Goal: Book appointment/travel/reservation

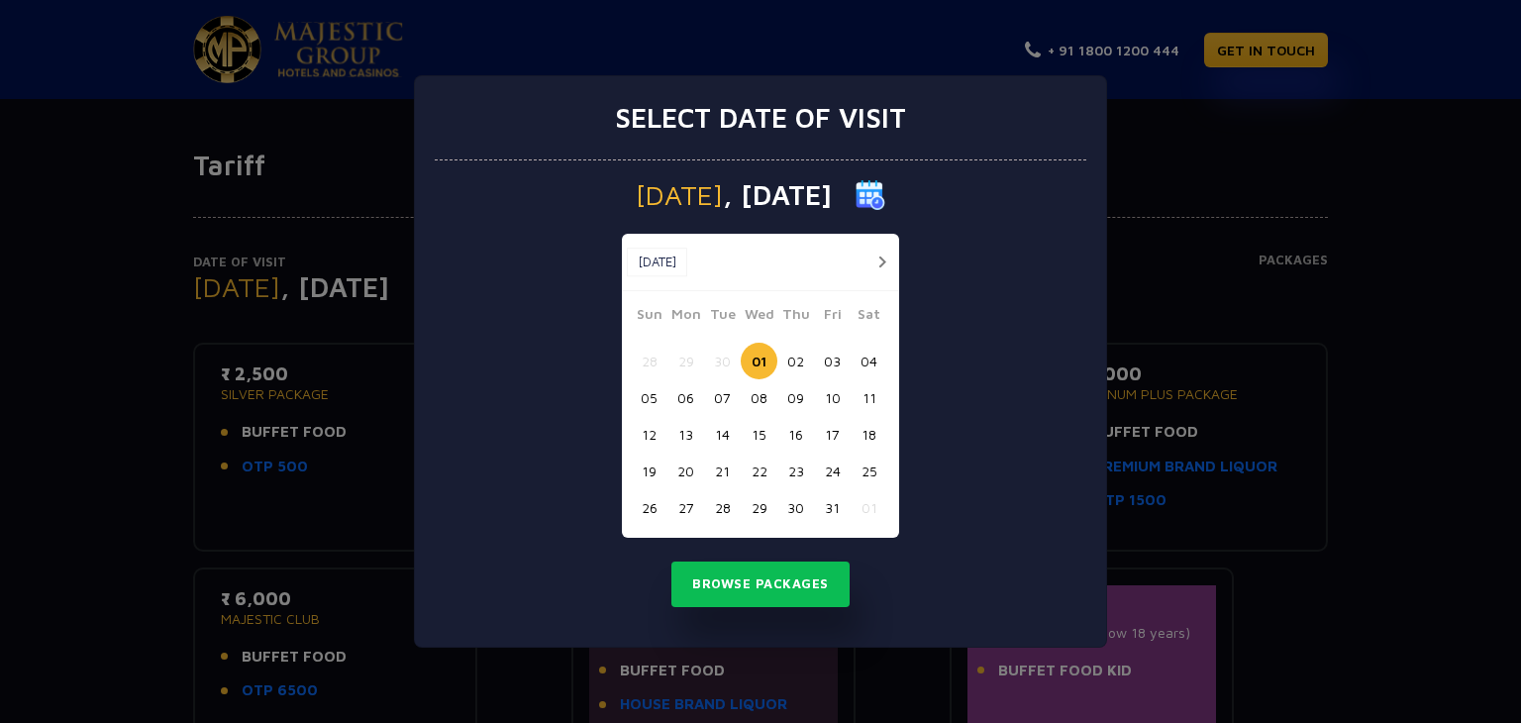
click at [646, 471] on button "19" at bounding box center [649, 471] width 37 height 37
click at [720, 568] on button "Browse Packages" at bounding box center [760, 584] width 178 height 46
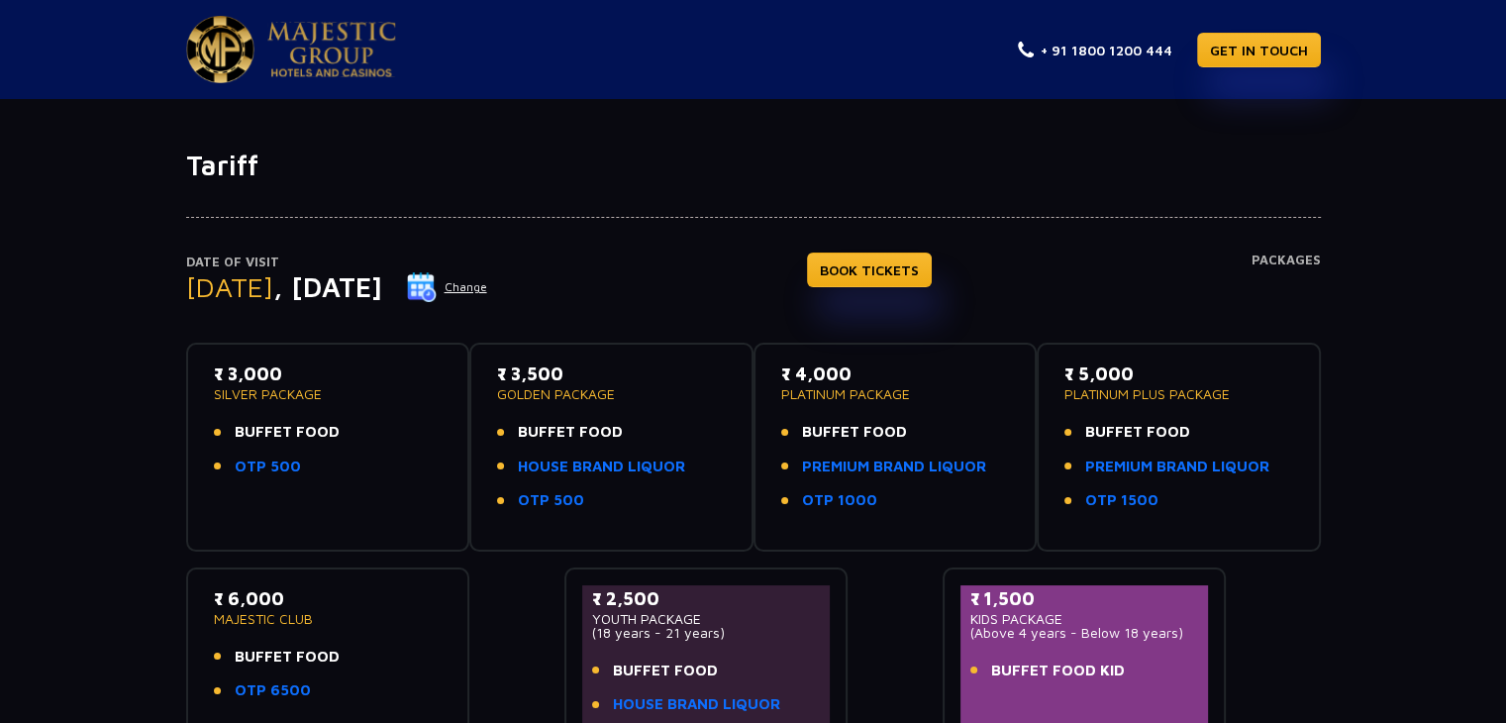
click at [437, 286] on img at bounding box center [422, 287] width 30 height 30
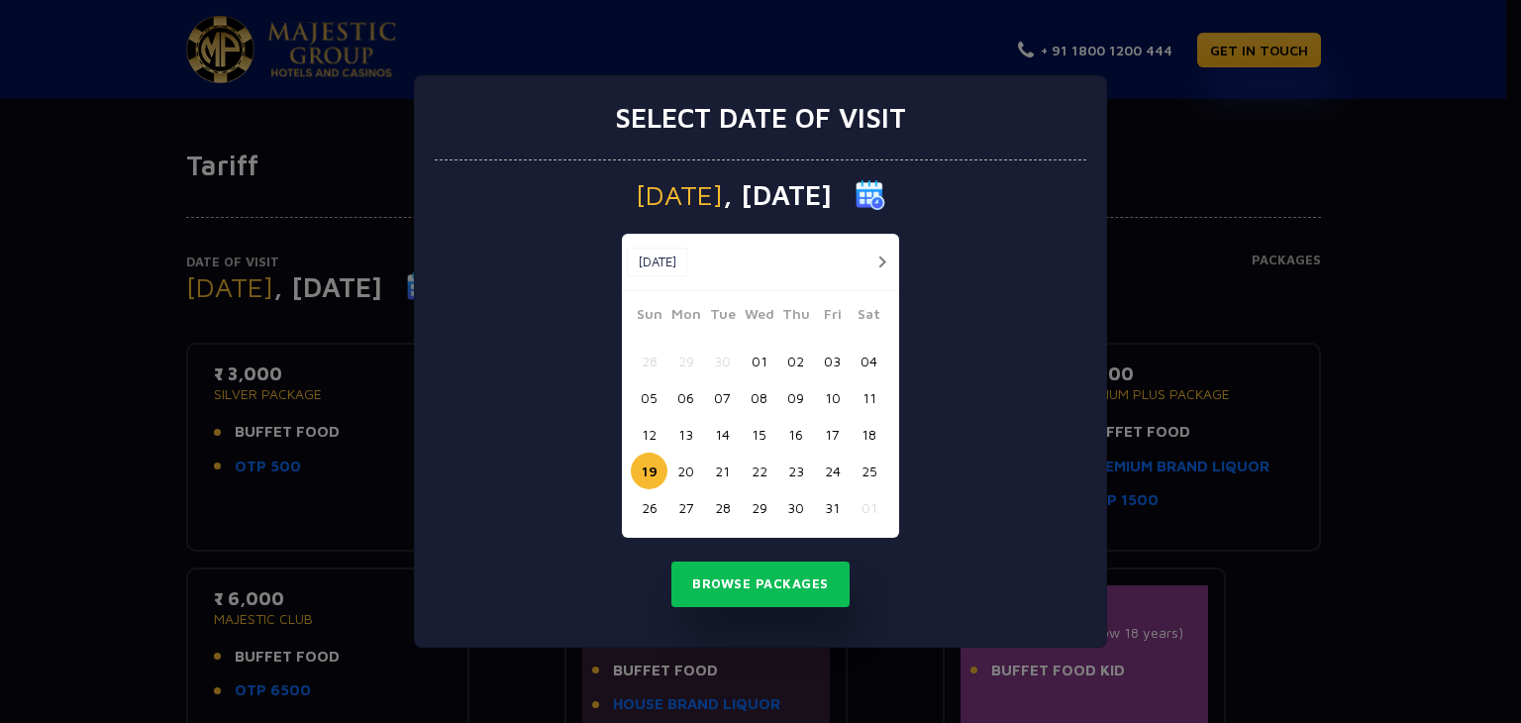
click at [759, 393] on button "08" at bounding box center [759, 397] width 37 height 37
click at [751, 575] on button "Browse Packages" at bounding box center [760, 584] width 178 height 46
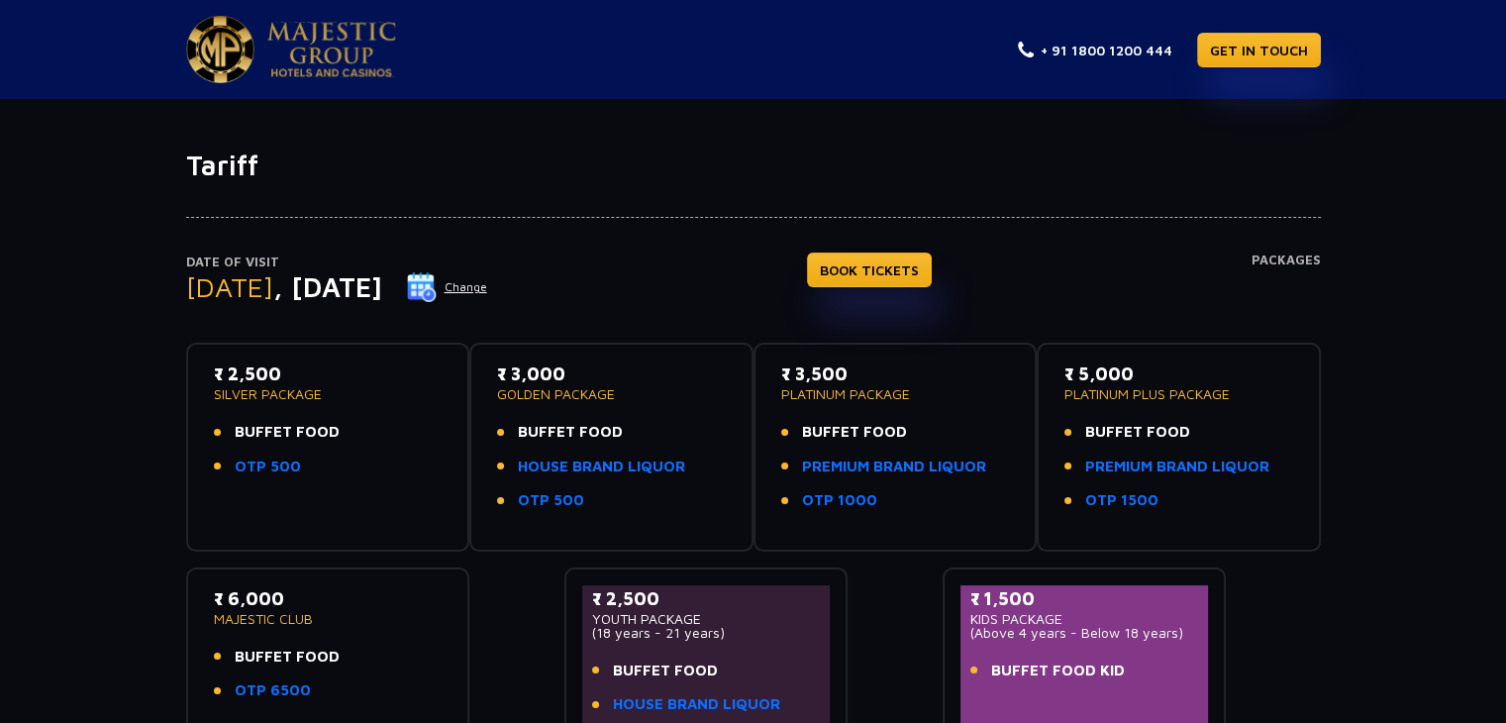
click at [437, 279] on img at bounding box center [422, 287] width 30 height 30
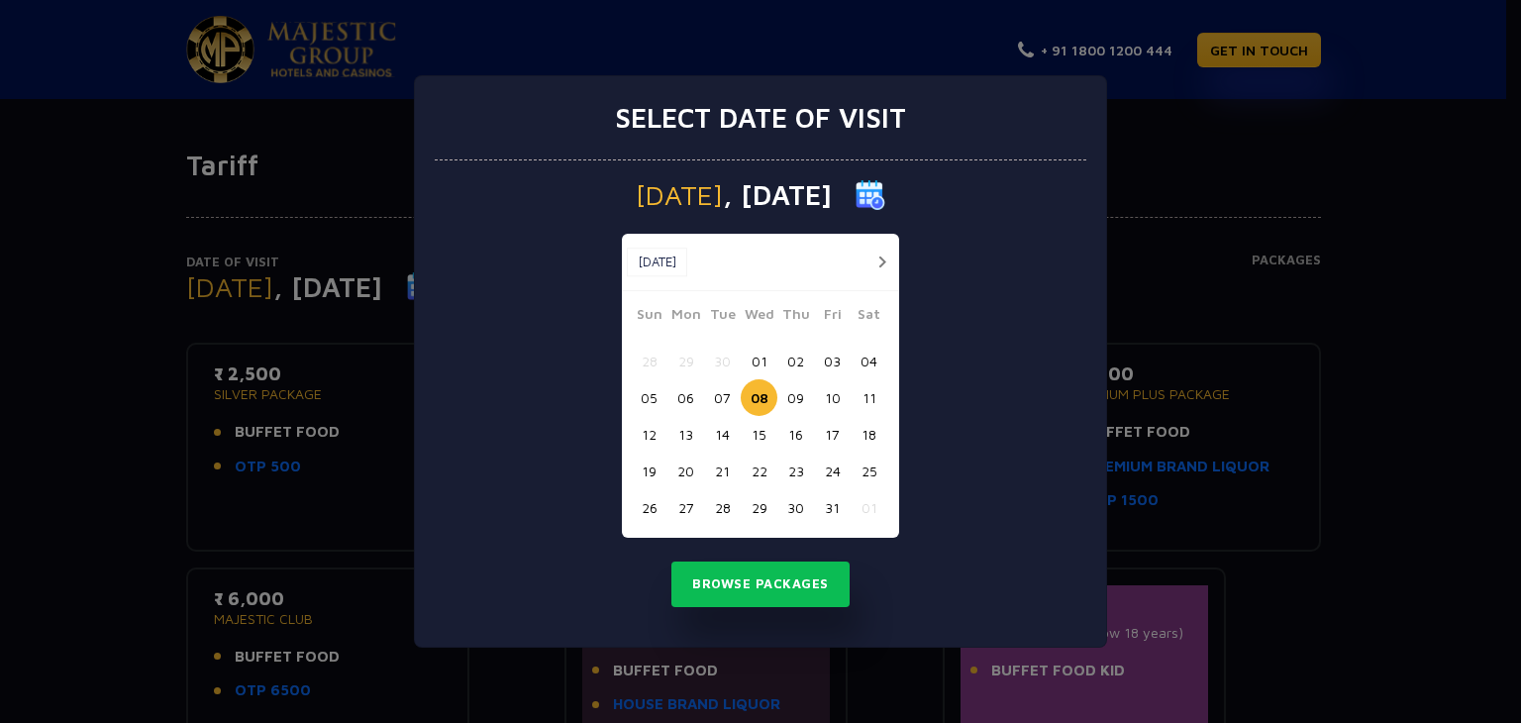
click at [648, 469] on button "19" at bounding box center [649, 471] width 37 height 37
click at [727, 574] on button "Browse Packages" at bounding box center [760, 584] width 178 height 46
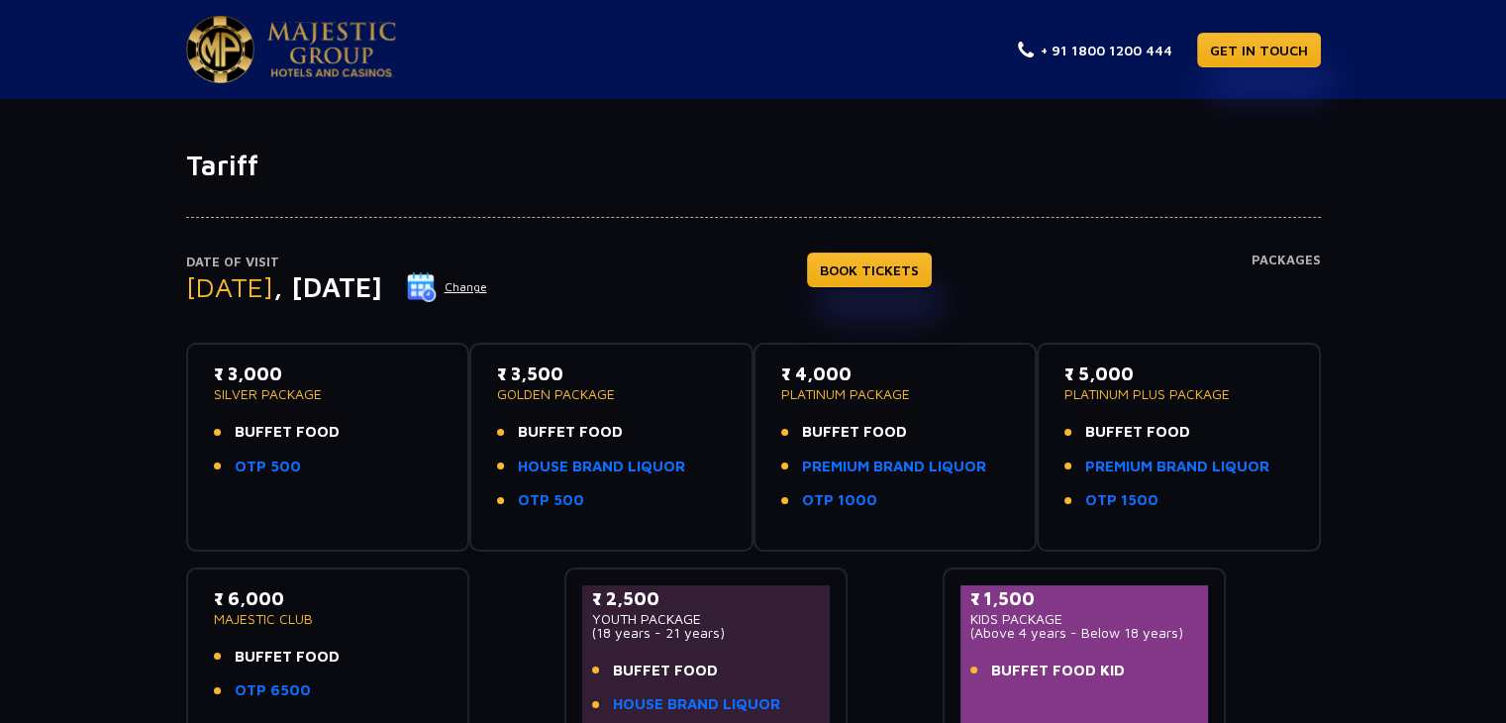
click at [437, 290] on img at bounding box center [422, 287] width 30 height 30
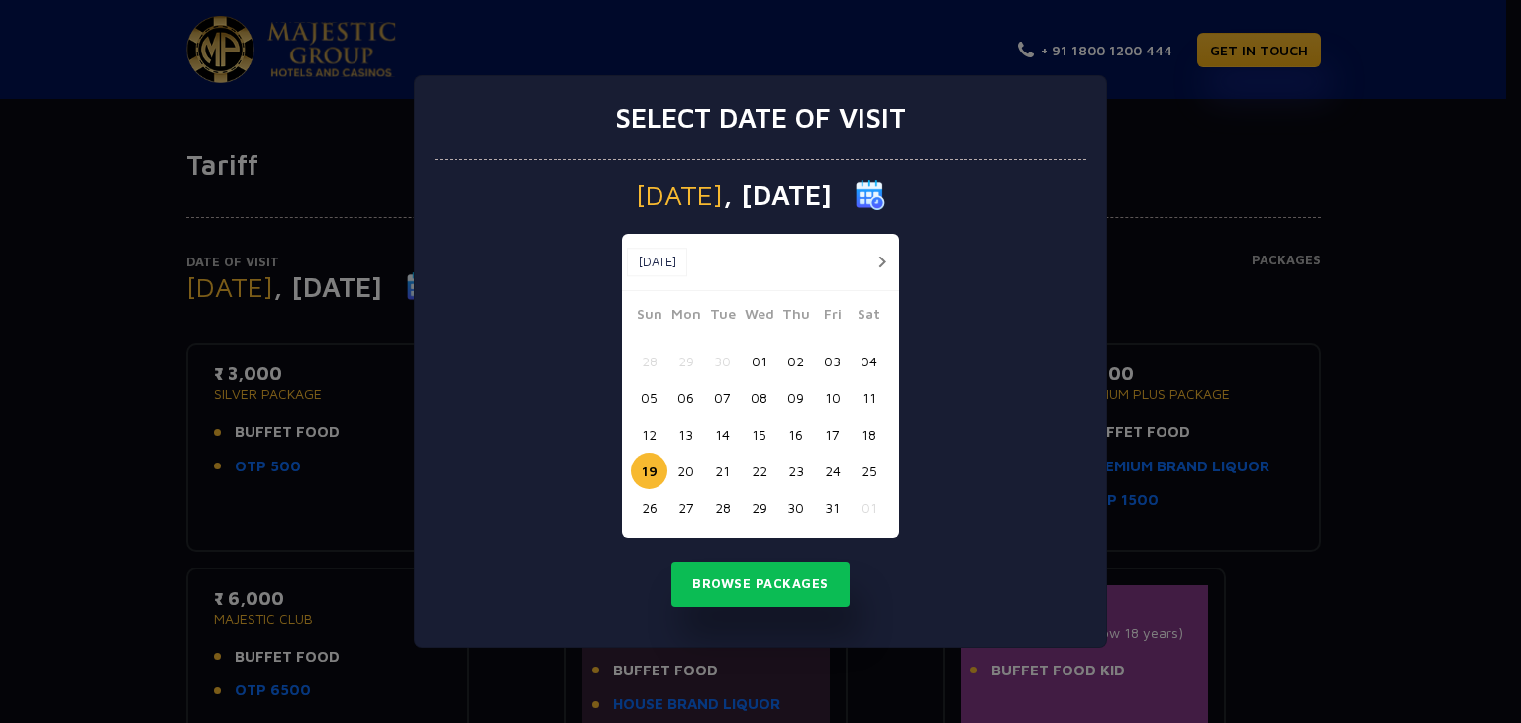
click at [753, 387] on button "08" at bounding box center [759, 397] width 37 height 37
click at [774, 599] on button "Browse Packages" at bounding box center [760, 584] width 178 height 46
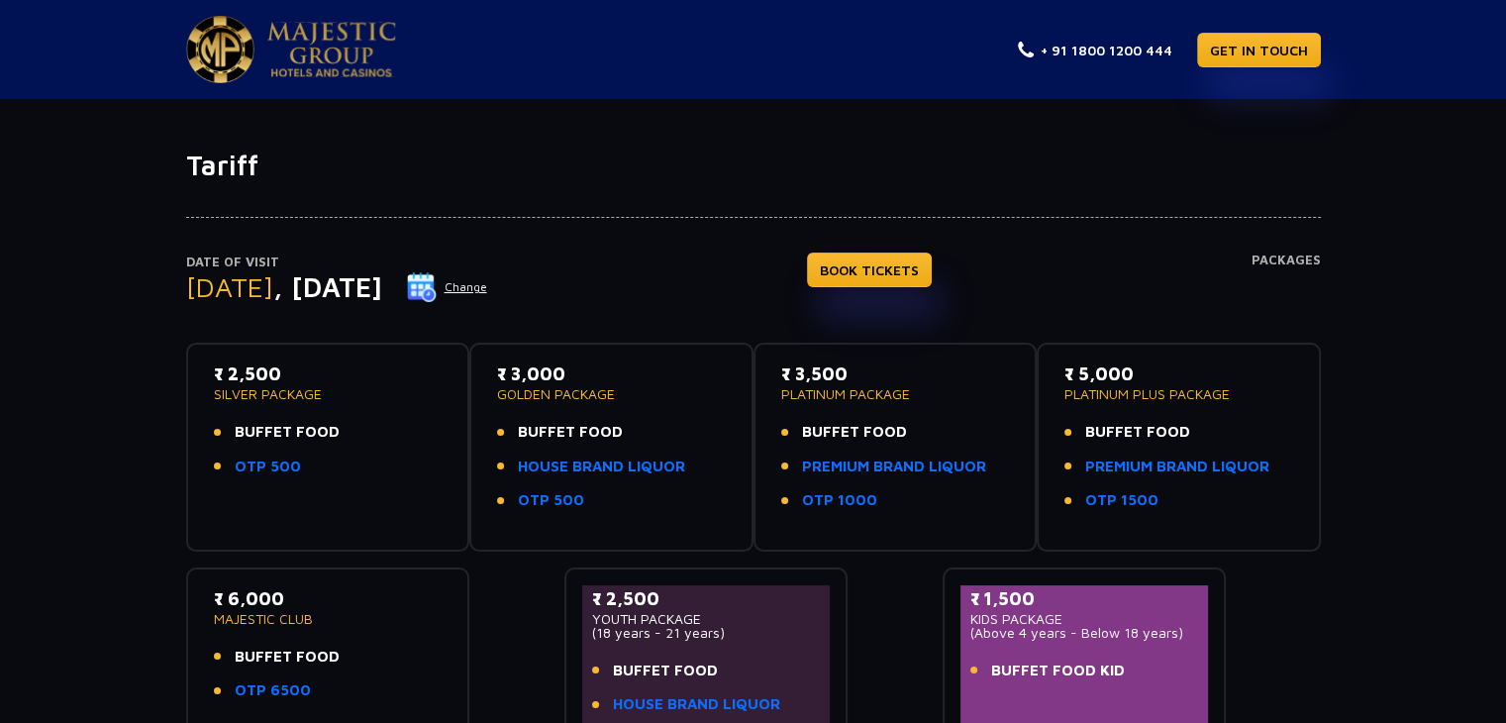
click at [261, 431] on span "BUFFET FOOD" at bounding box center [287, 432] width 105 height 23
click at [240, 462] on link "OTP 500" at bounding box center [268, 466] width 66 height 23
click at [586, 462] on link "HOUSE BRAND LIQUOR" at bounding box center [601, 466] width 167 height 23
click at [382, 295] on span ", [DATE]" at bounding box center [327, 286] width 109 height 33
click at [437, 283] on img at bounding box center [422, 287] width 30 height 30
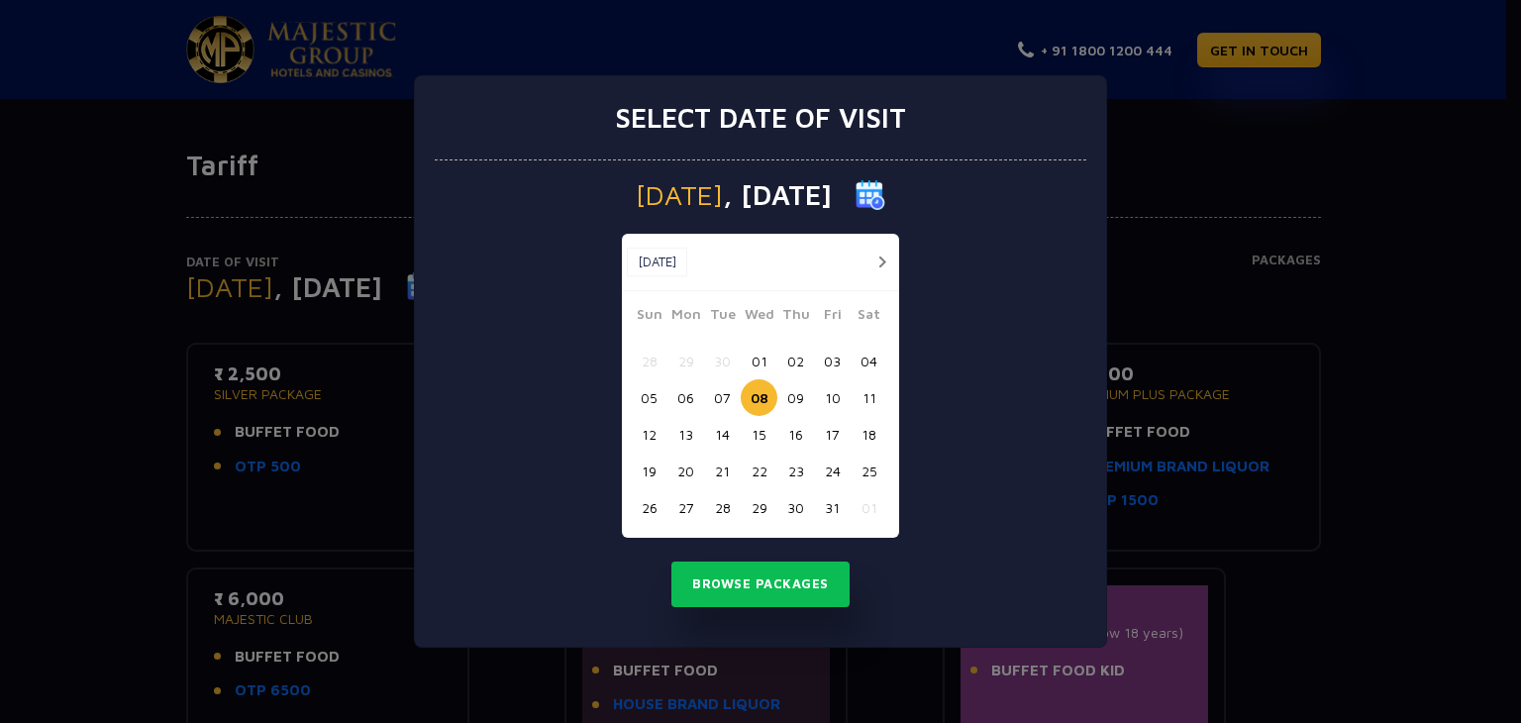
click at [649, 463] on button "19" at bounding box center [649, 471] width 37 height 37
click at [820, 595] on button "Browse Packages" at bounding box center [760, 584] width 178 height 46
